Goal: Transaction & Acquisition: Obtain resource

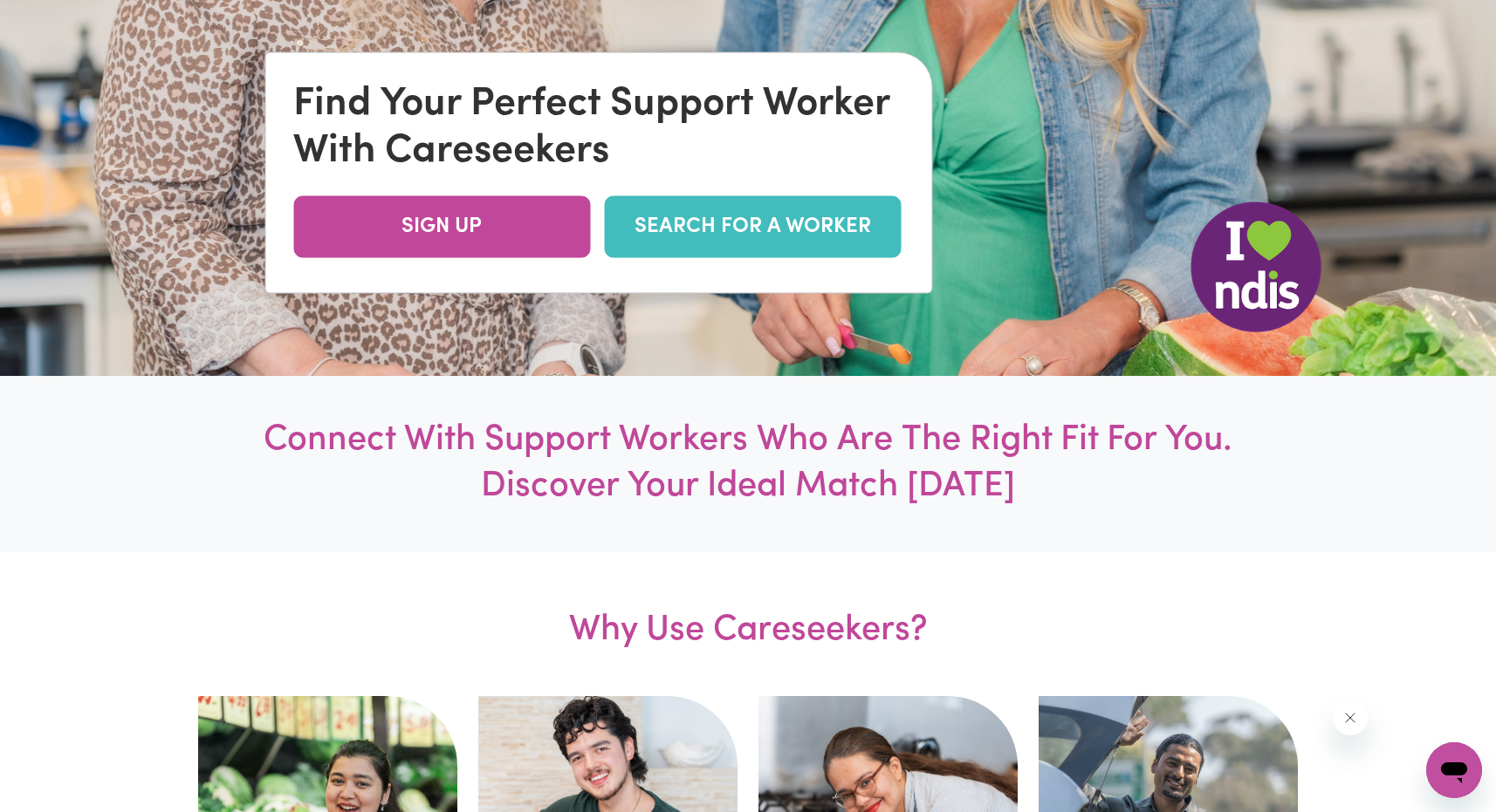
scroll to position [495, 0]
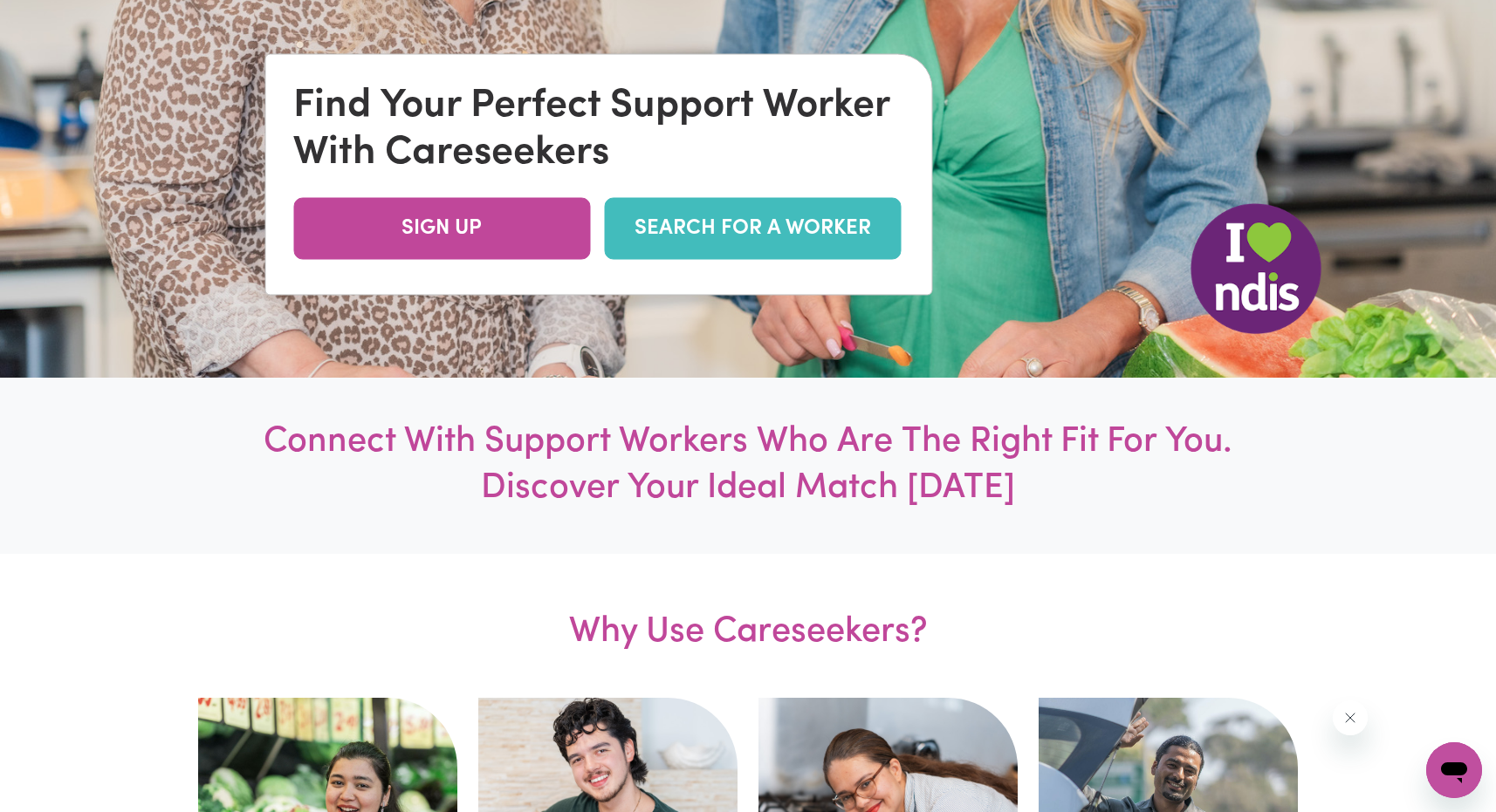
click at [752, 227] on link "SEARCH FOR A WORKER" at bounding box center [753, 228] width 297 height 62
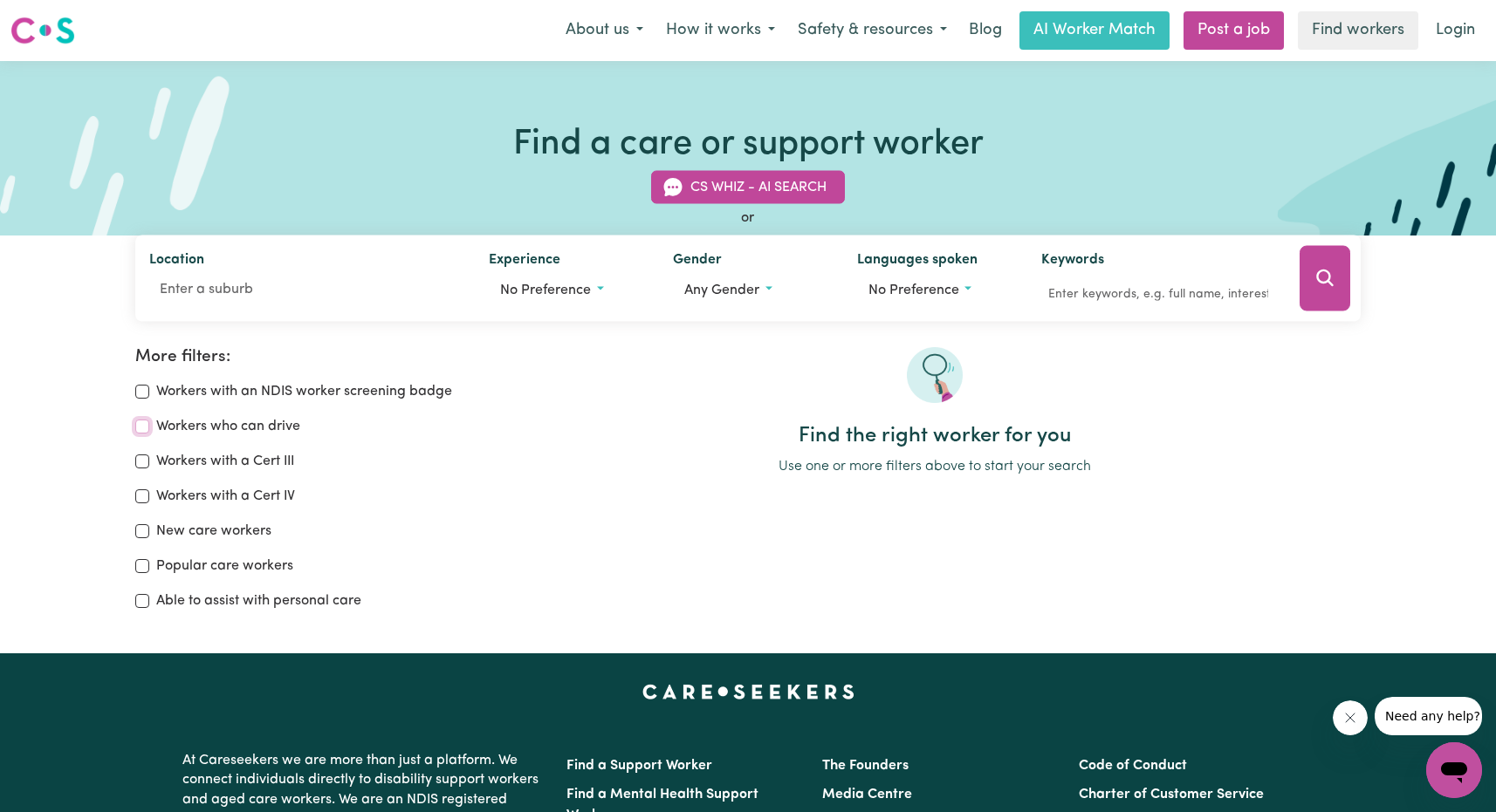
click at [146, 427] on input "Workers who can drive" at bounding box center [142, 426] width 14 height 14
checkbox input "true"
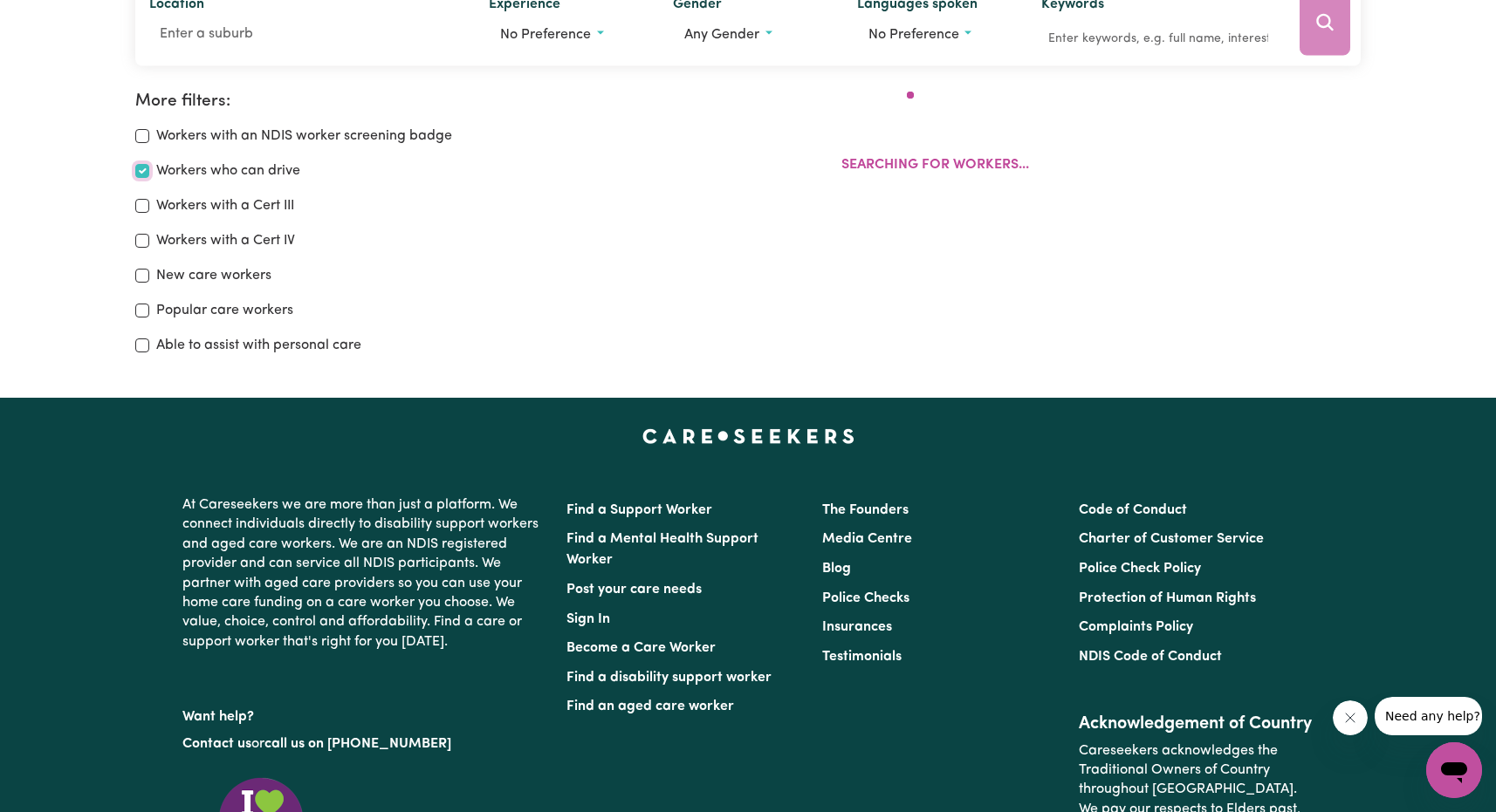
scroll to position [292, 0]
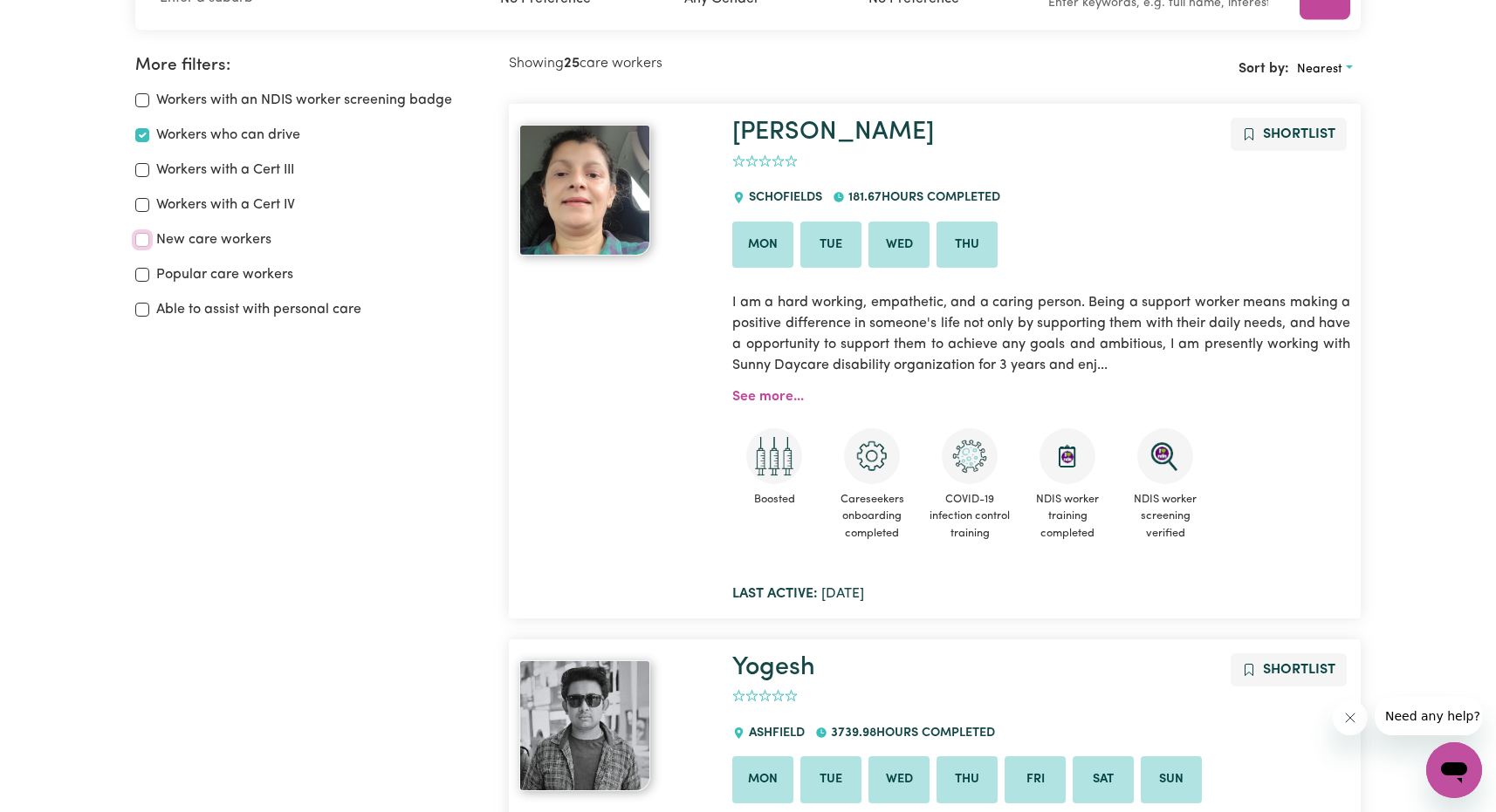
click at [143, 242] on input "New care workers" at bounding box center [142, 239] width 14 height 14
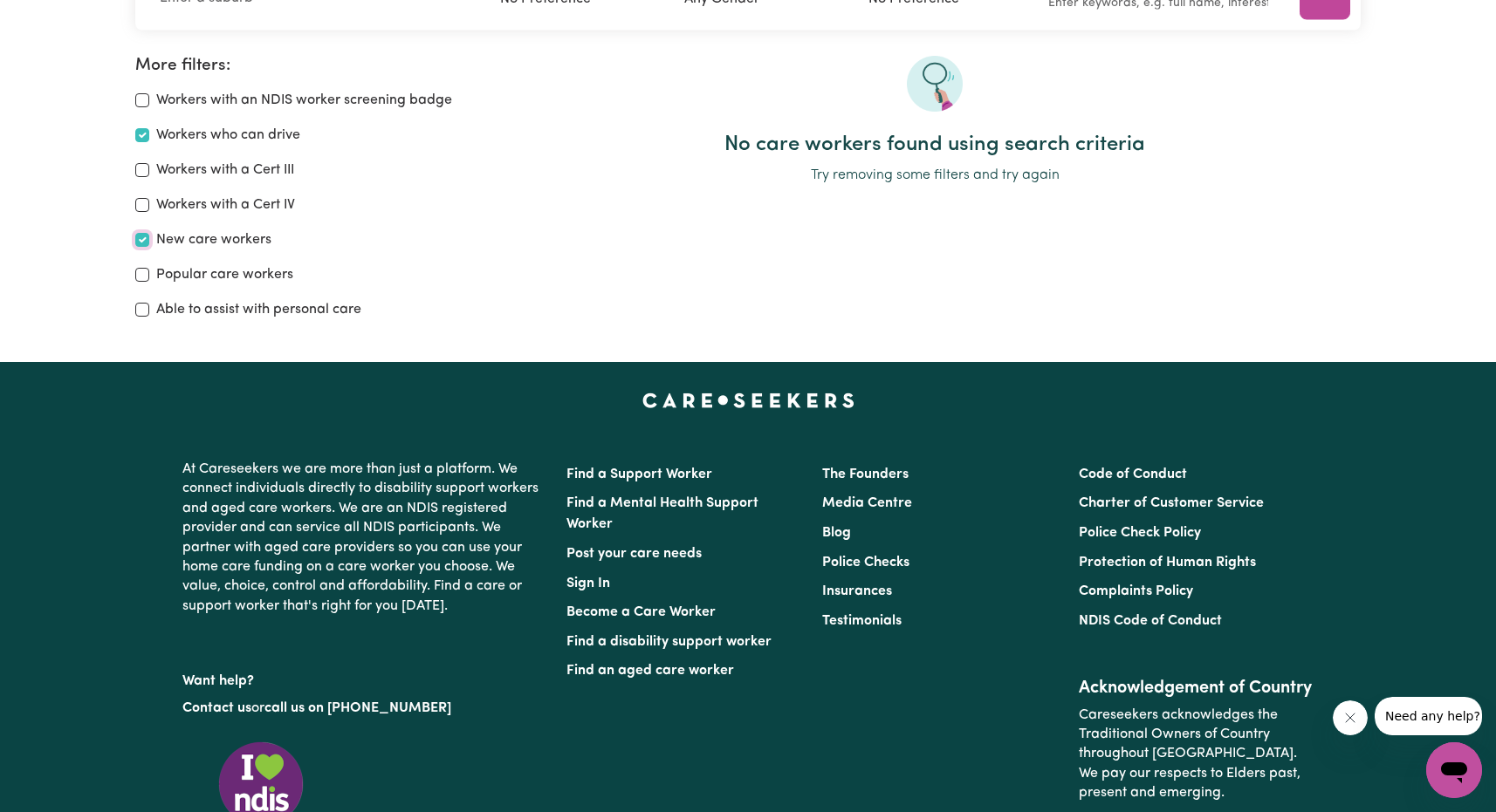
click at [143, 242] on input "New care workers" at bounding box center [142, 239] width 14 height 14
checkbox input "false"
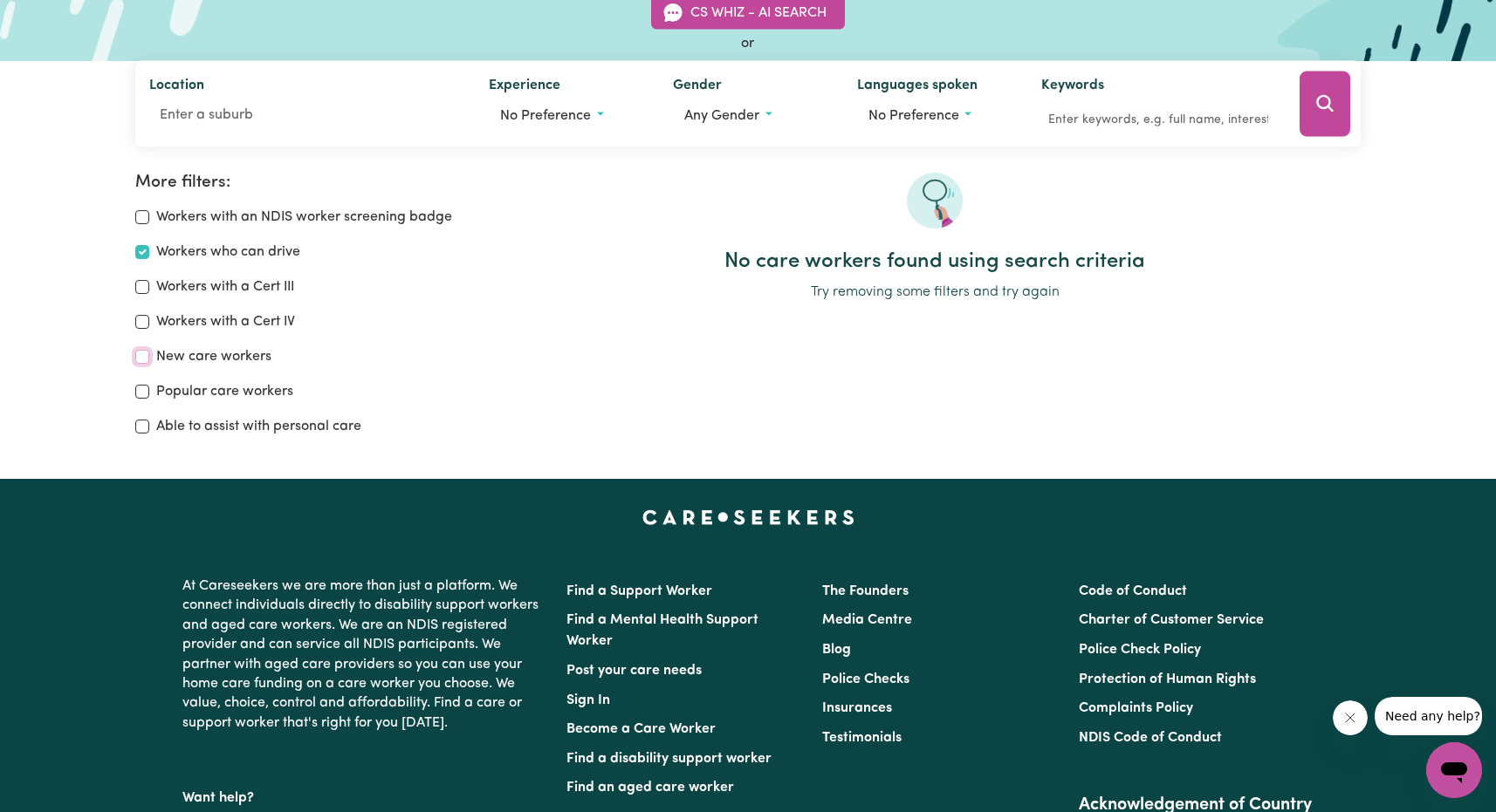
scroll to position [292, 0]
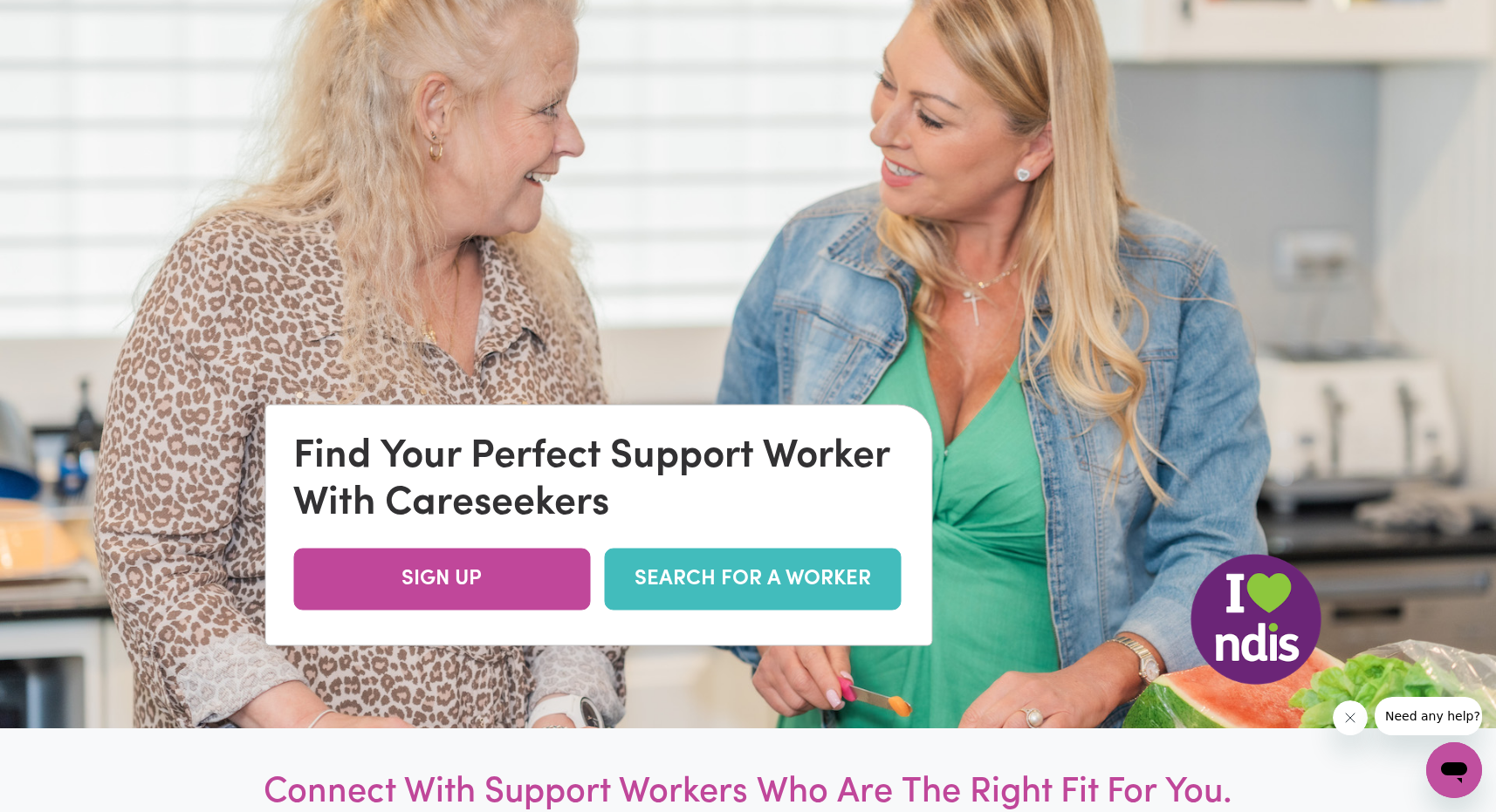
scroll to position [288, 0]
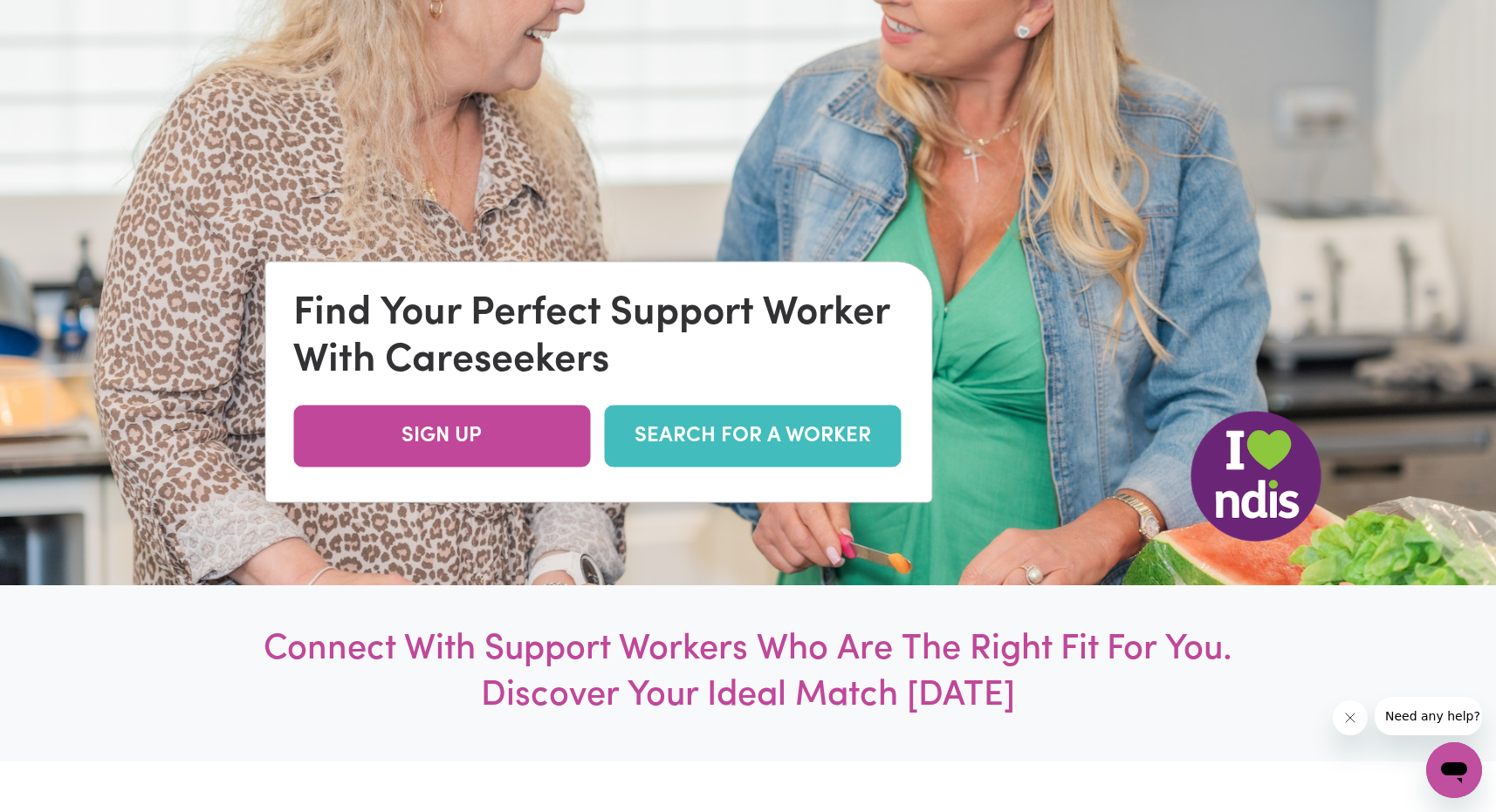
click at [771, 431] on link "SEARCH FOR A WORKER" at bounding box center [753, 436] width 297 height 62
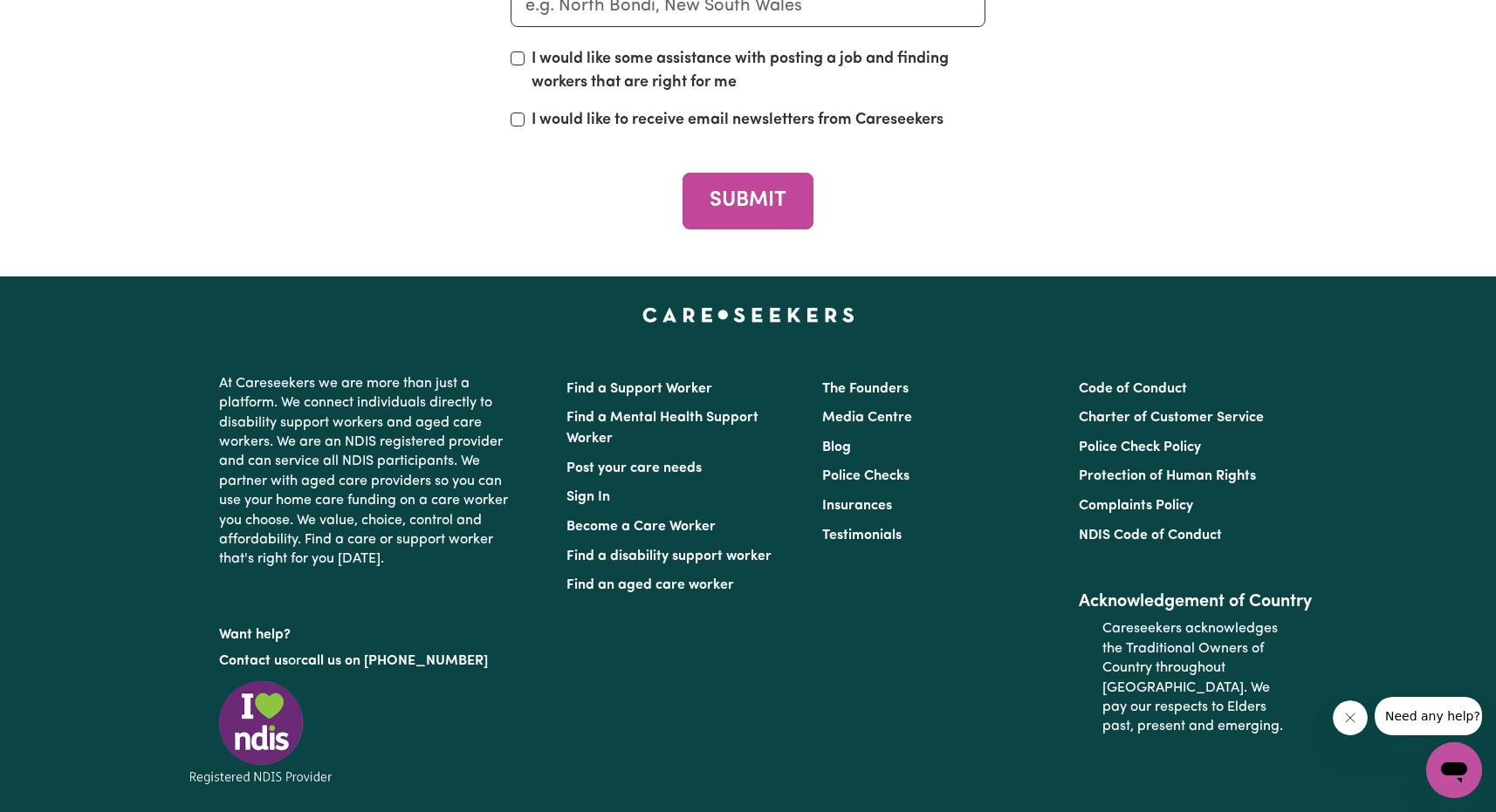
scroll to position [6523, 0]
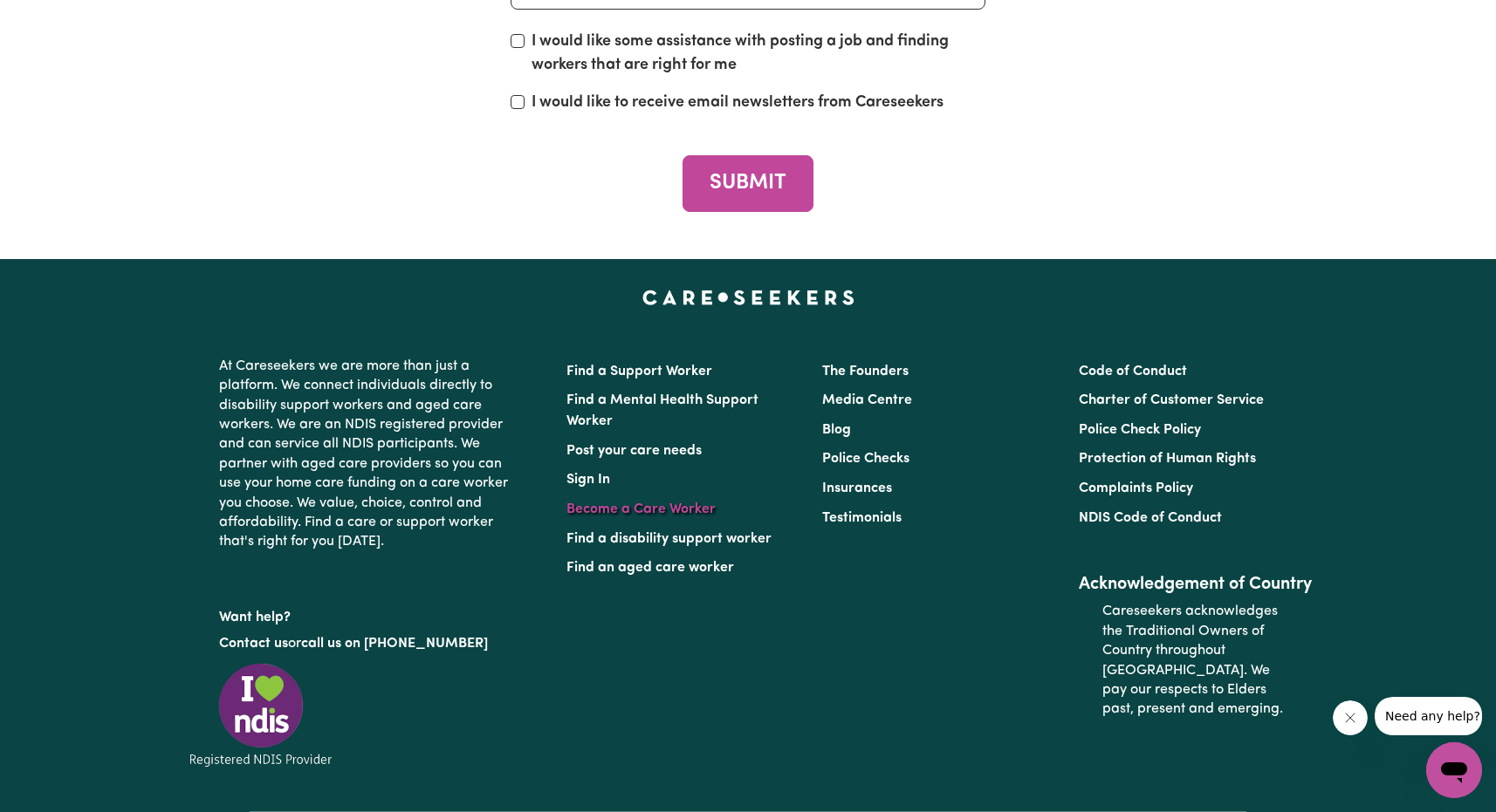
click at [663, 510] on link "Become a Care Worker" at bounding box center [641, 509] width 149 height 14
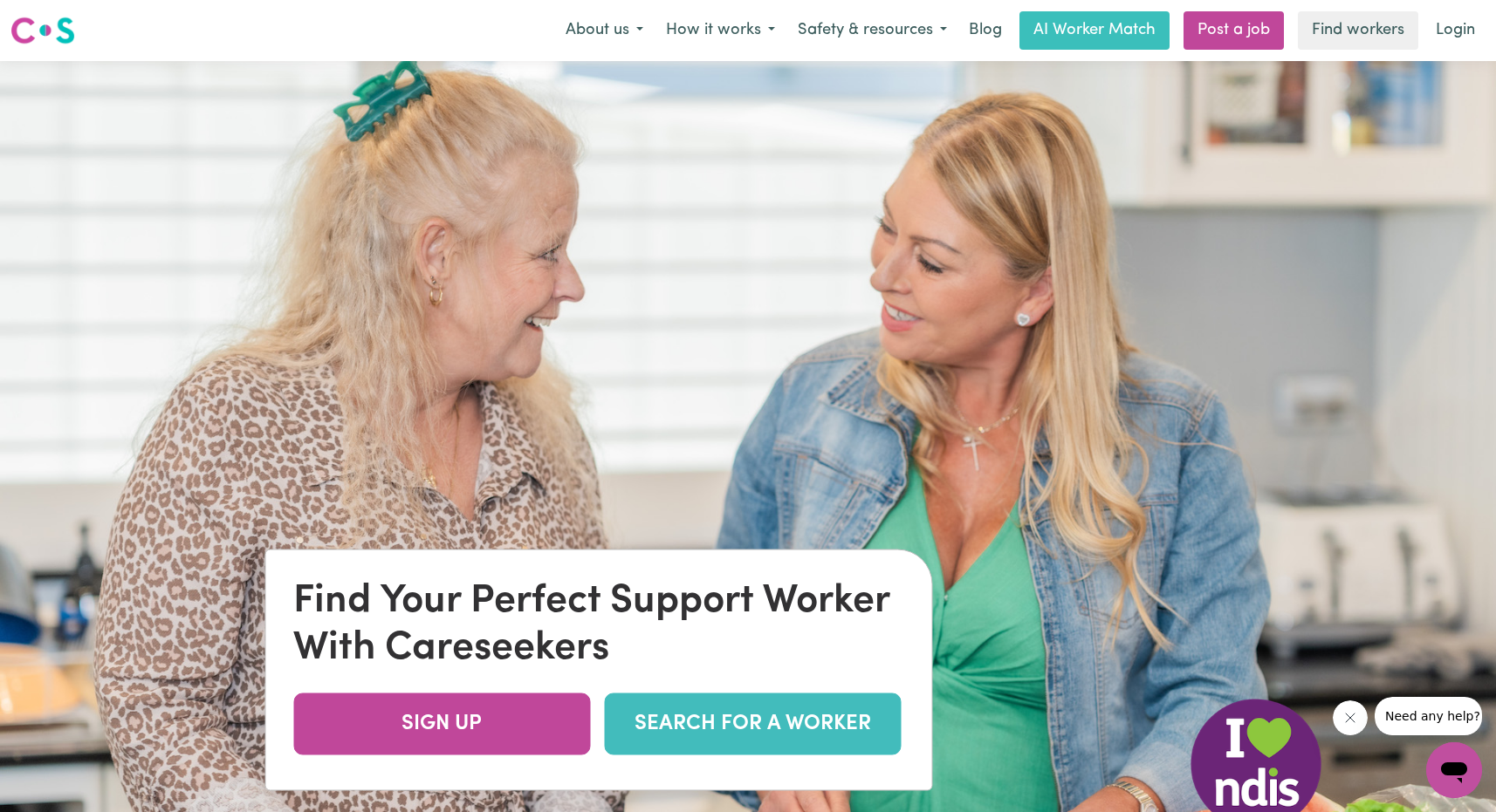
click at [769, 723] on link "SEARCH FOR A WORKER" at bounding box center [753, 724] width 297 height 62
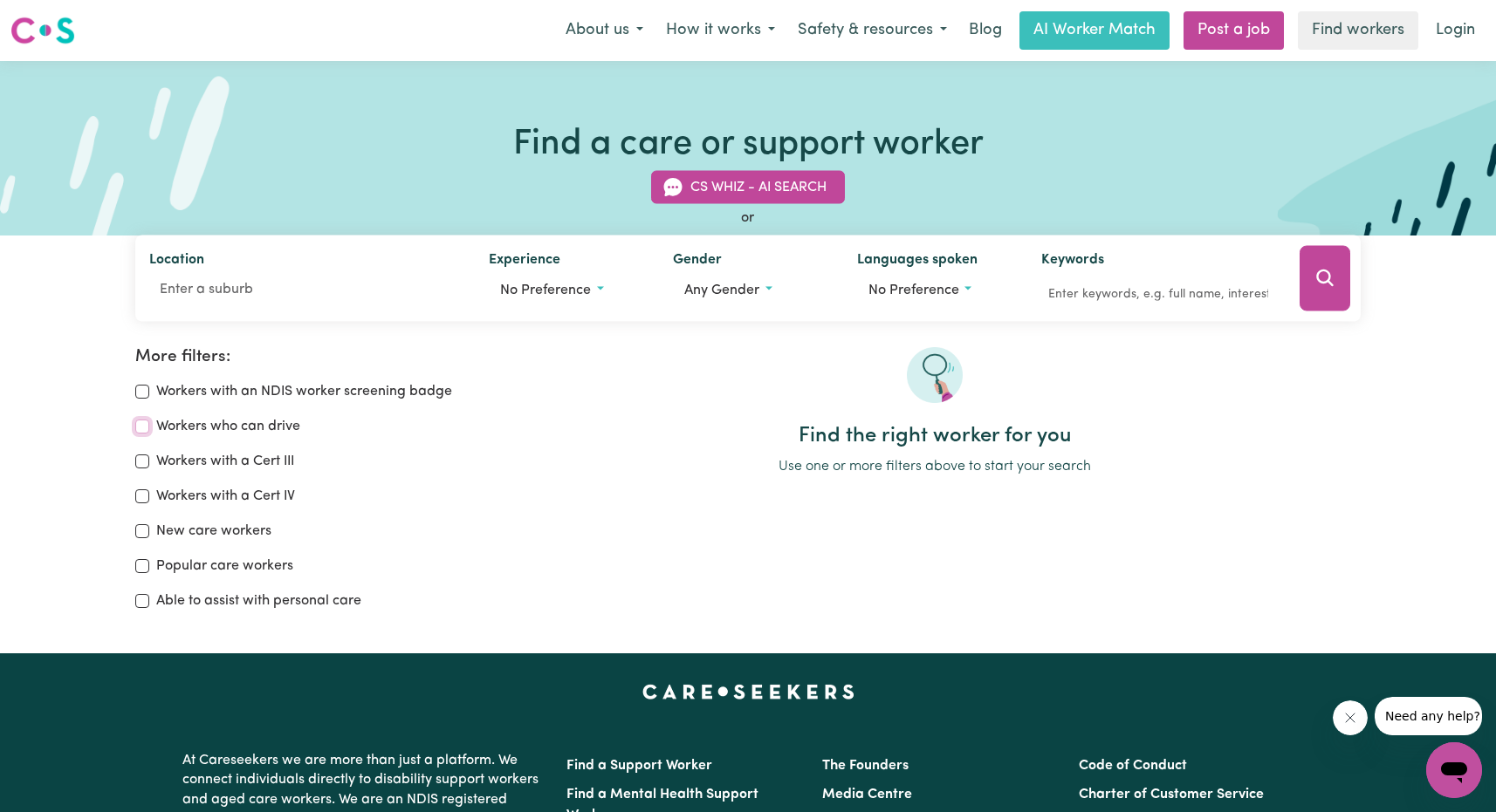
click at [142, 424] on input "Workers who can drive" at bounding box center [142, 426] width 14 height 14
checkbox input "true"
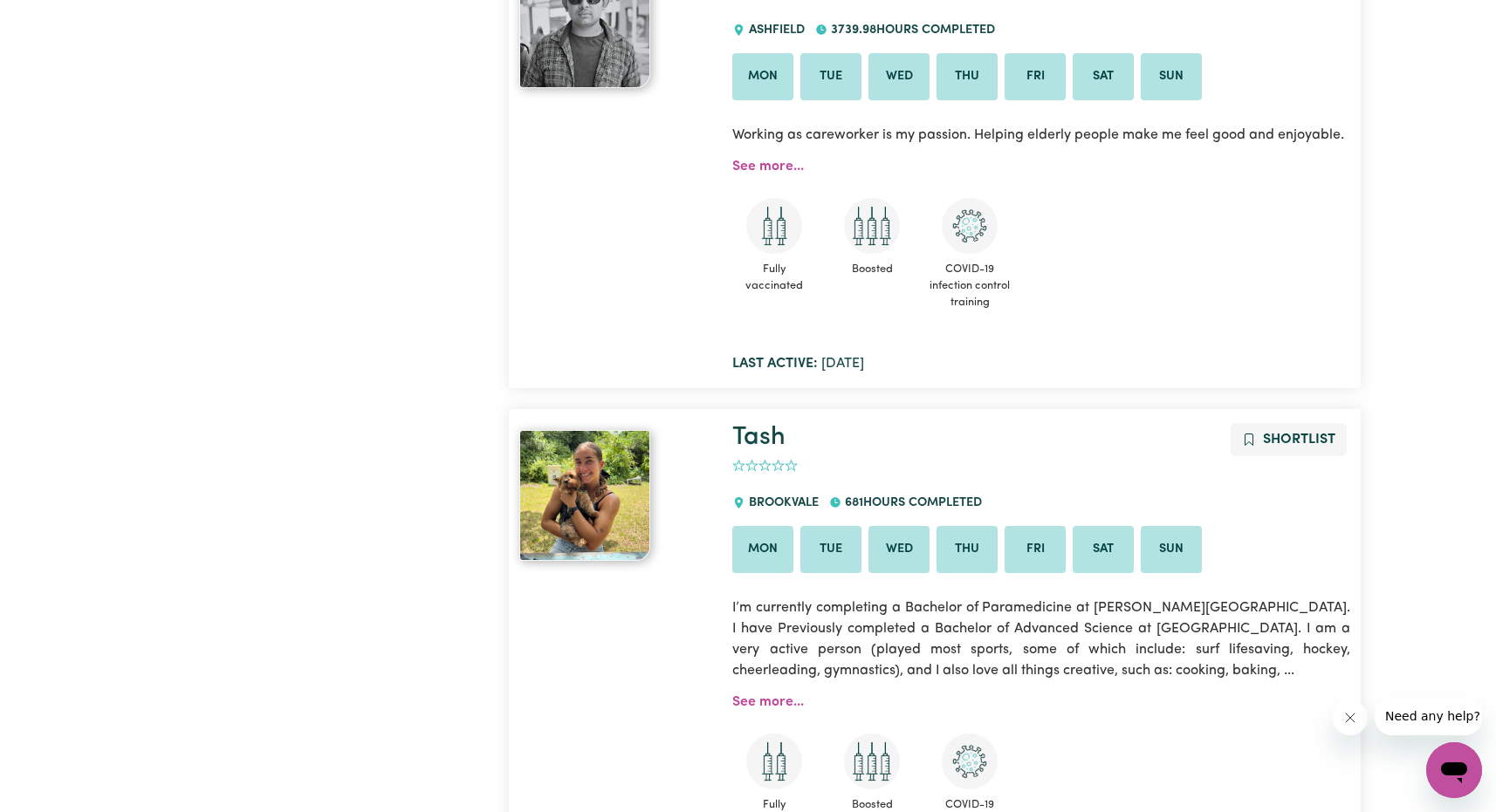
scroll to position [1270, 0]
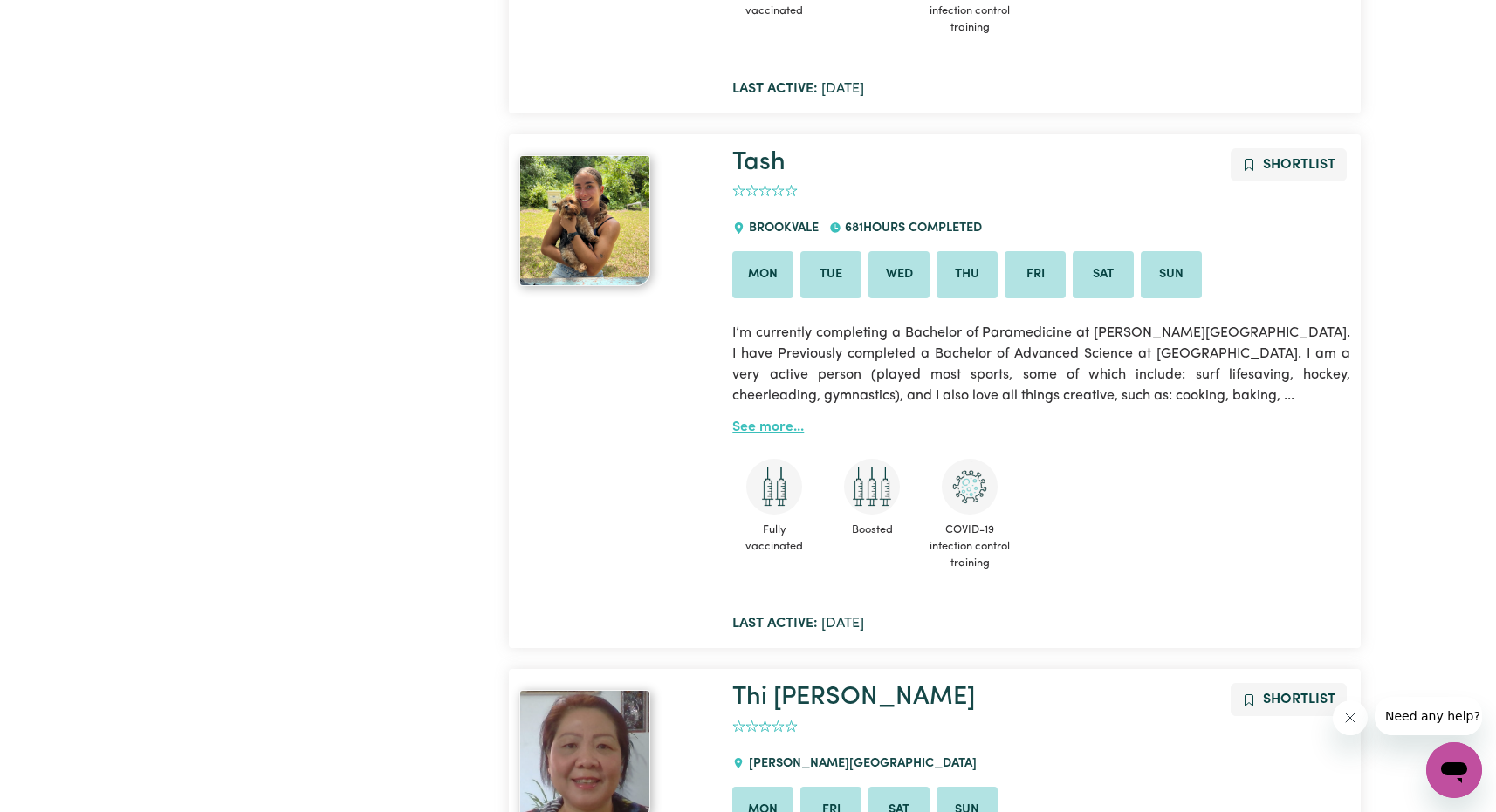
click at [772, 428] on link "See more..." at bounding box center [768, 427] width 72 height 14
